Goal: Information Seeking & Learning: Get advice/opinions

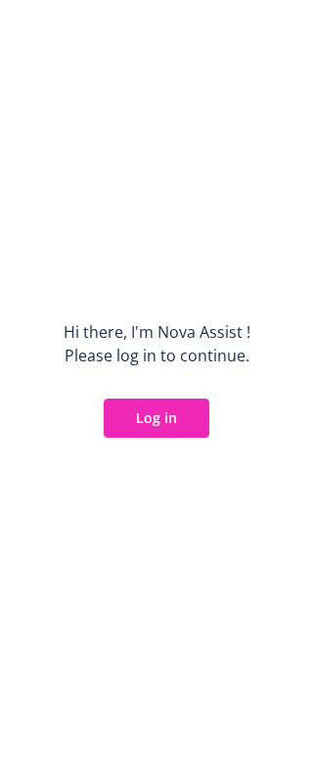
click at [202, 443] on div "Hi there, I ' m Nova Assist ! Please log in to continue. Log in" at bounding box center [156, 379] width 313 height 758
click at [185, 435] on button "Log in" at bounding box center [157, 418] width 106 height 39
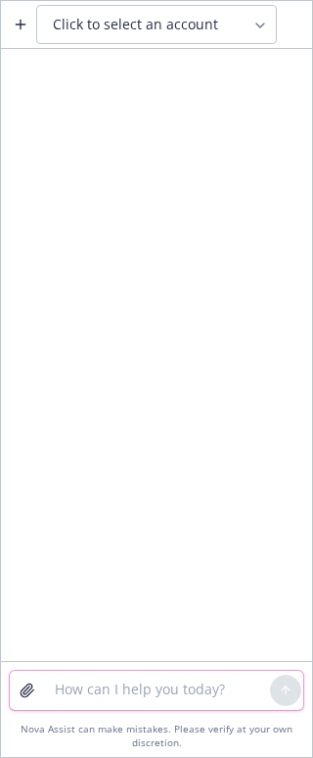
click at [74, 684] on textarea at bounding box center [156, 690] width 227 height 39
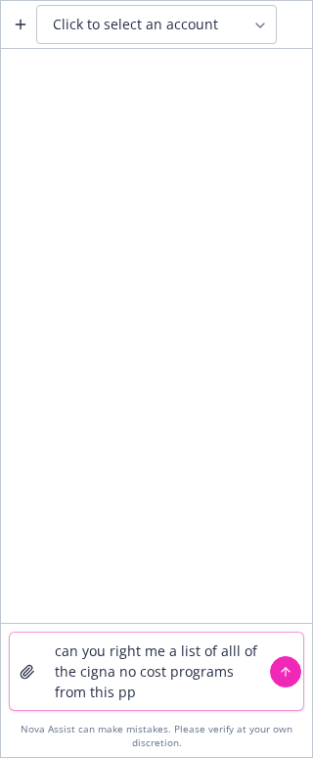
type textarea "can you right me a list of alll of the cigna no cost programs from this ppt"
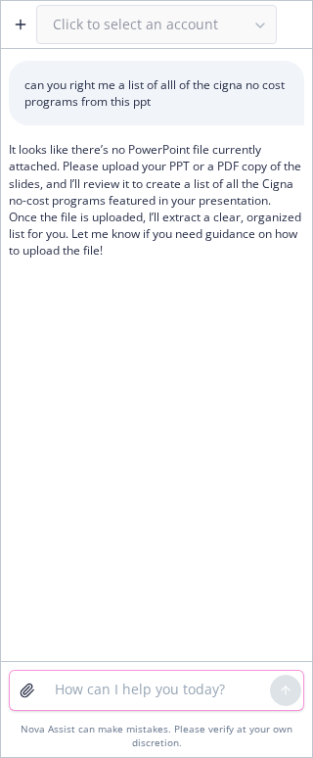
click at [168, 686] on textarea at bounding box center [156, 690] width 227 height 39
click at [147, 701] on textarea at bounding box center [156, 690] width 227 height 39
click at [121, 677] on textarea at bounding box center [156, 690] width 227 height 39
click at [10, 22] on button "button" at bounding box center [20, 24] width 31 height 31
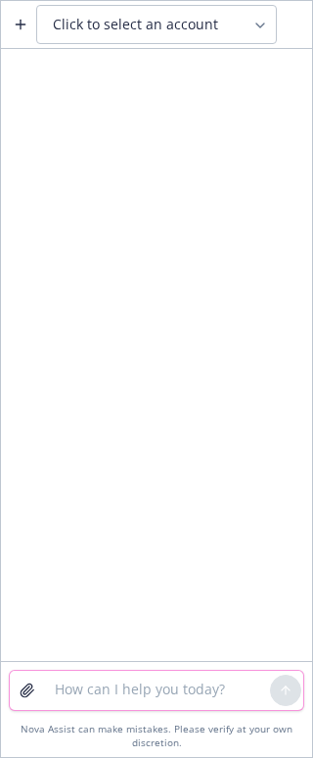
click at [133, 679] on textarea at bounding box center [156, 690] width 227 height 39
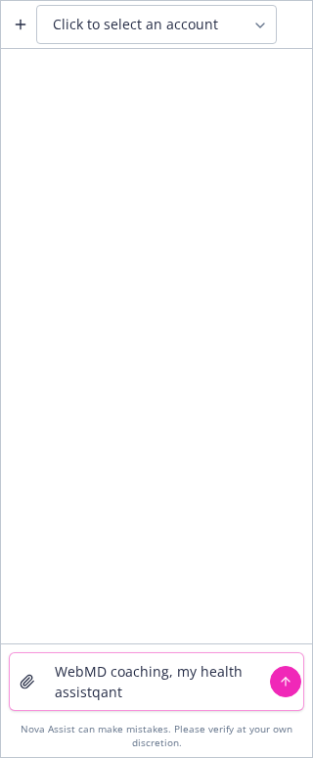
click at [218, 688] on textarea "WebMD coaching, my health assistqant" at bounding box center [156, 681] width 227 height 57
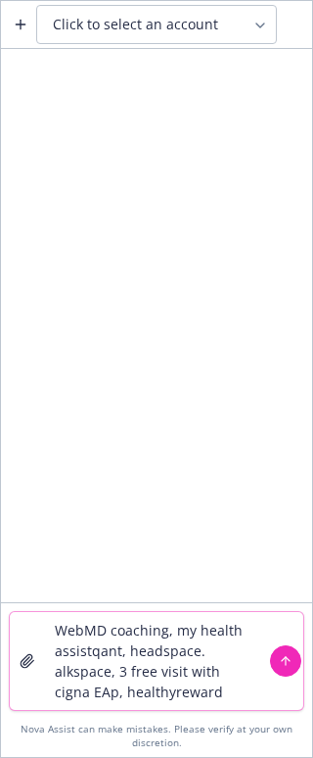
type textarea "WebMD coaching, my health assistqant, headspace. alkspace, 3 free visit with ci…"
drag, startPoint x: 220, startPoint y: 697, endPoint x: 28, endPoint y: 623, distance: 205.9
click at [28, 623] on div "WebMD coaching, my health assistqant, headspace. alkspace, 3 free visit with ci…" at bounding box center [157, 661] width 294 height 98
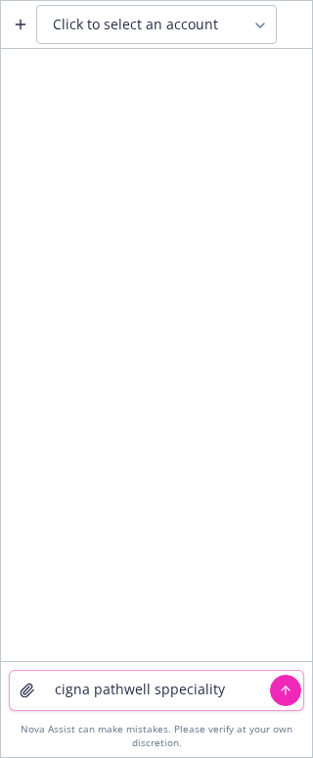
click at [214, 691] on textarea "cigna pathwell sppeciality" at bounding box center [156, 690] width 227 height 39
paste textarea
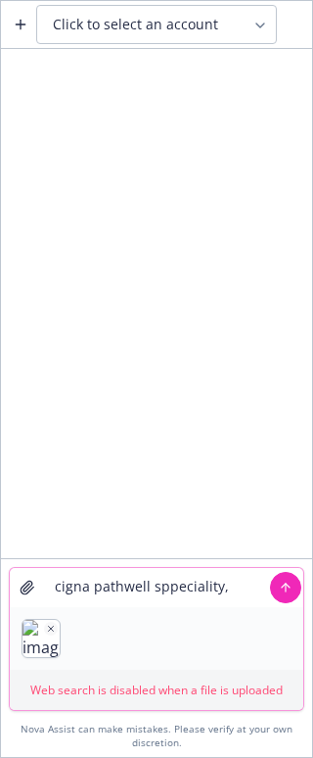
click at [234, 587] on textarea "cigna pathwell sppeciality," at bounding box center [156, 587] width 227 height 39
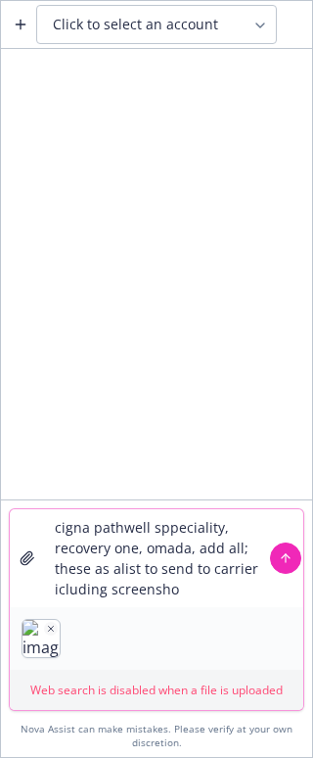
type textarea "cigna pathwell sppeciality, recovery one, omada, add all; these as alist to sen…"
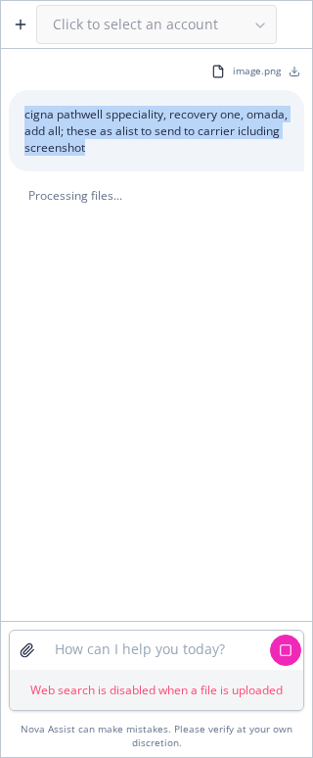
drag, startPoint x: 90, startPoint y: 153, endPoint x: 19, endPoint y: 109, distance: 84.0
click at [19, 109] on div "cigna pathwell sppeciality, recovery one, omada, add all; these as alist to sen…" at bounding box center [157, 130] width 296 height 81
copy p "cigna pathwell sppeciality, recovery one, omada, add all; these as alist to sen…"
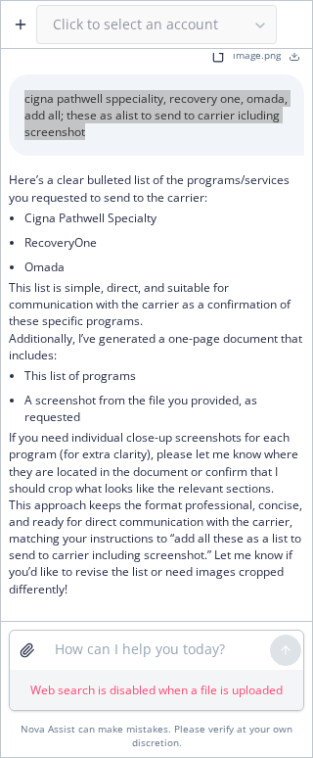
scroll to position [31, 0]
